Goal: Information Seeking & Learning: Learn about a topic

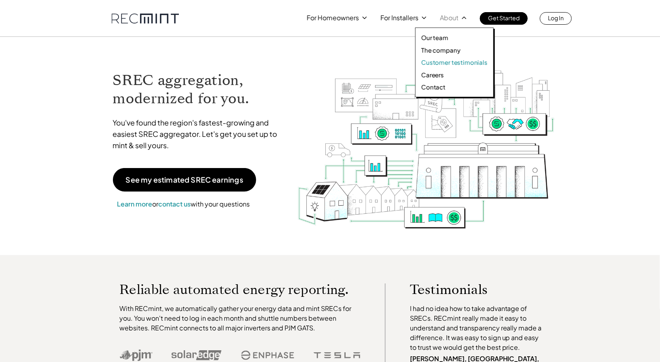
click at [446, 64] on p "Customer testimonials" at bounding box center [454, 62] width 66 height 8
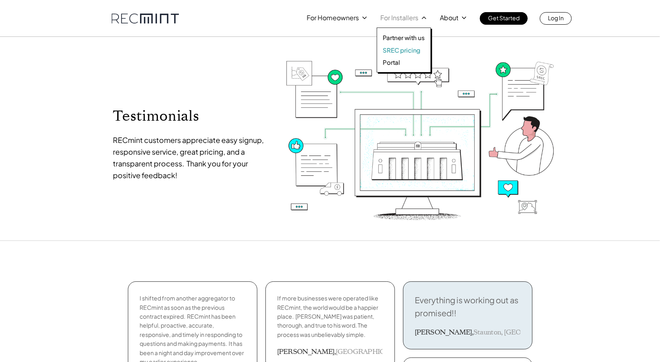
click at [403, 51] on p "SREC pricing" at bounding box center [402, 50] width 38 height 8
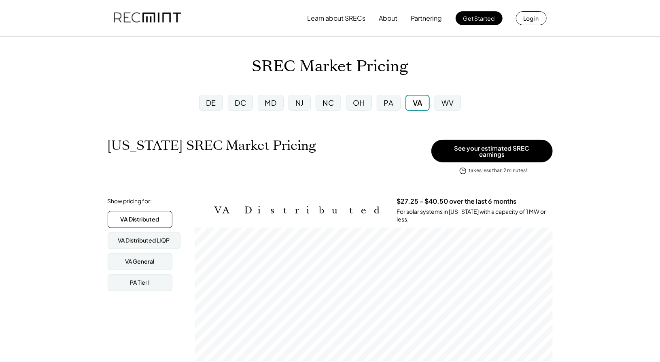
scroll to position [133, 358]
click at [157, 236] on div "VA Distributed LIQP" at bounding box center [144, 240] width 52 height 8
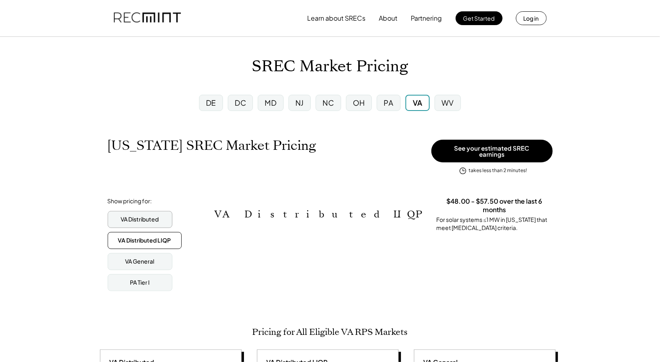
click at [141, 215] on div "VA Distributed" at bounding box center [140, 219] width 38 height 8
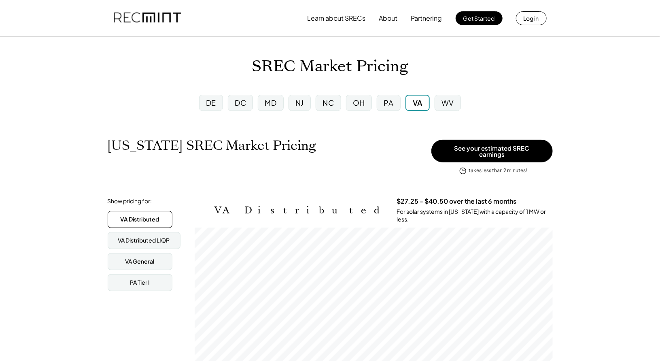
scroll to position [19, 0]
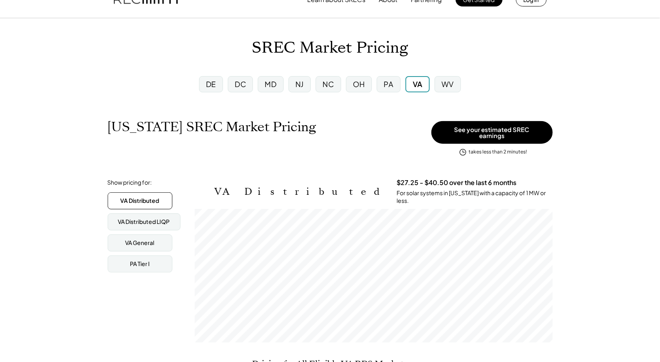
click at [446, 83] on div "WV" at bounding box center [447, 84] width 13 height 10
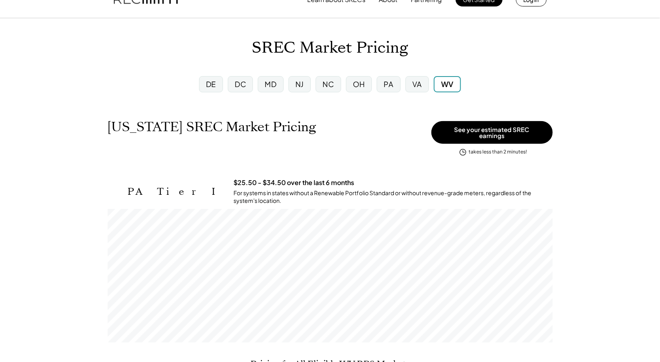
scroll to position [133, 445]
click at [387, 85] on div "PA" at bounding box center [389, 84] width 10 height 10
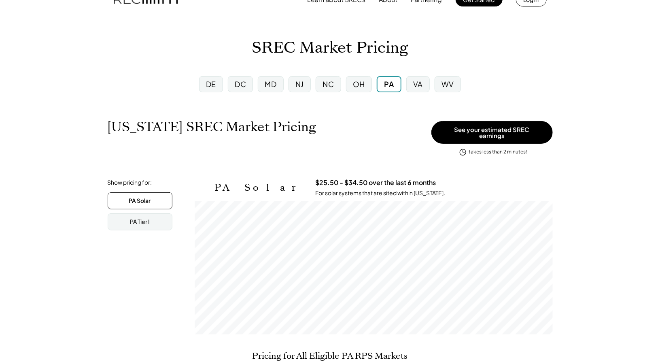
scroll to position [133, 358]
click at [353, 88] on div "OH" at bounding box center [359, 84] width 26 height 16
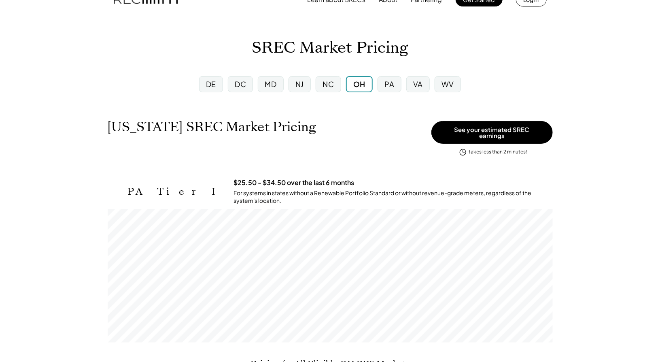
scroll to position [133, 445]
click at [320, 86] on div "NC" at bounding box center [328, 84] width 25 height 16
click at [293, 93] on div "NJ" at bounding box center [299, 84] width 27 height 21
click at [296, 88] on div "NJ" at bounding box center [299, 84] width 8 height 10
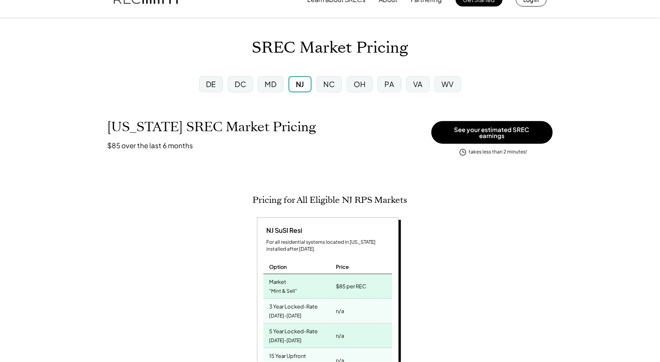
click at [272, 86] on div "MD" at bounding box center [271, 84] width 12 height 10
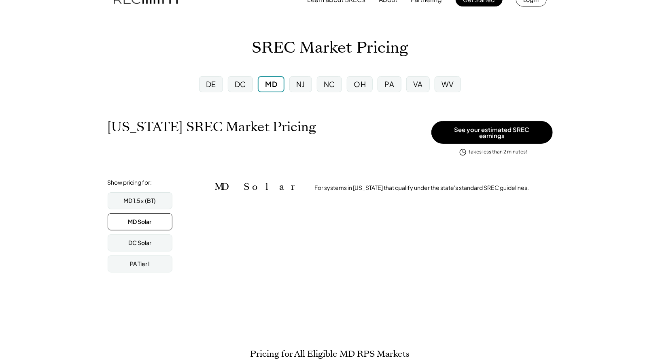
scroll to position [404650, 404650]
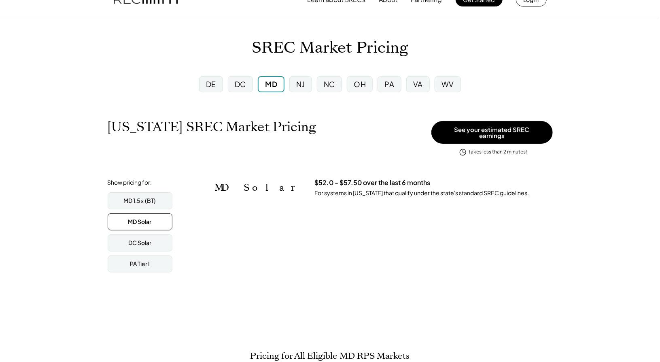
click at [249, 84] on div "DC" at bounding box center [240, 84] width 25 height 16
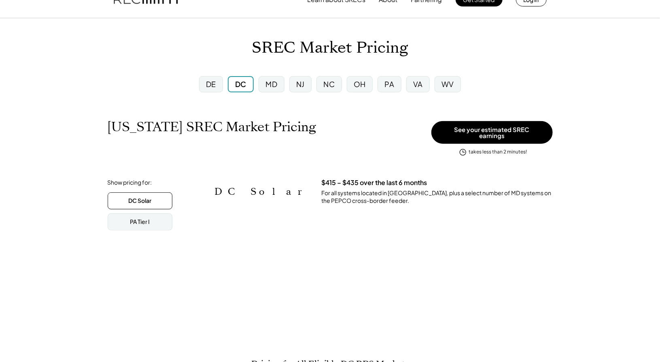
click at [269, 85] on div "MD" at bounding box center [272, 84] width 12 height 10
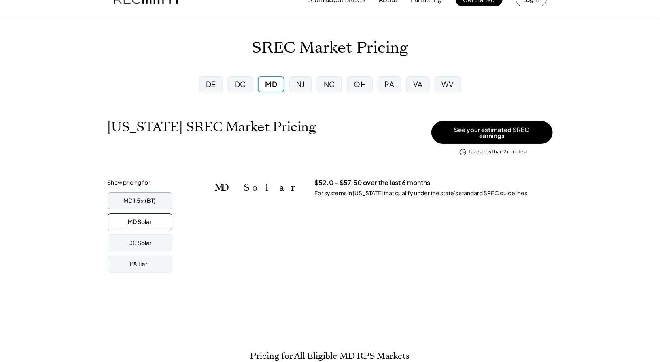
click at [148, 201] on div "MD 1.5x (BT)" at bounding box center [140, 200] width 65 height 17
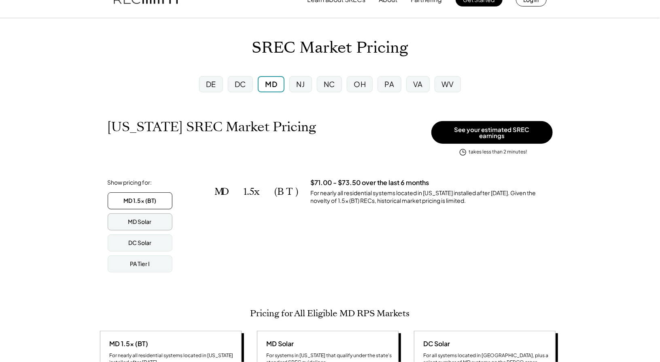
click at [155, 216] on div "MD Solar" at bounding box center [140, 221] width 65 height 17
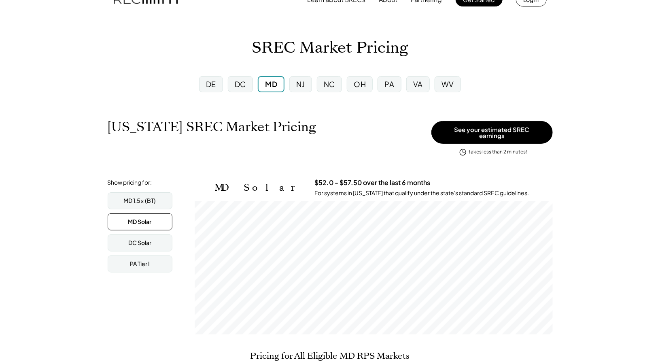
scroll to position [133, 358]
click at [240, 82] on div "DC" at bounding box center [240, 84] width 11 height 10
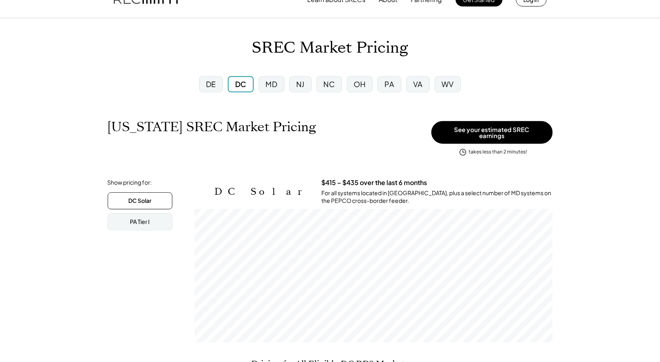
scroll to position [133, 358]
click at [212, 87] on div "DE" at bounding box center [211, 84] width 10 height 10
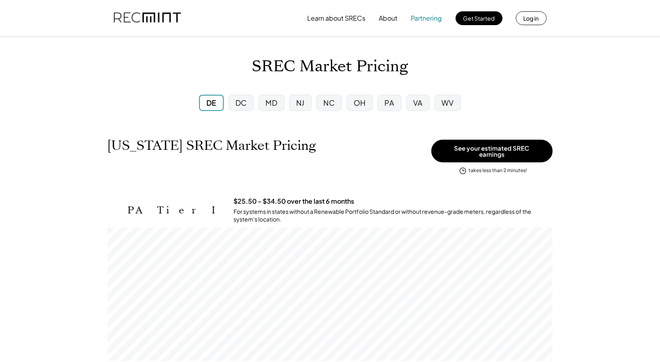
click at [421, 19] on button "Partnering" at bounding box center [426, 18] width 31 height 16
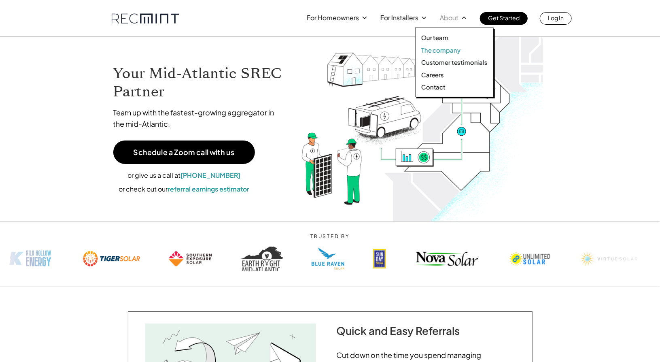
click at [444, 52] on p "The company" at bounding box center [440, 50] width 39 height 8
